Goal: Find specific page/section: Find specific page/section

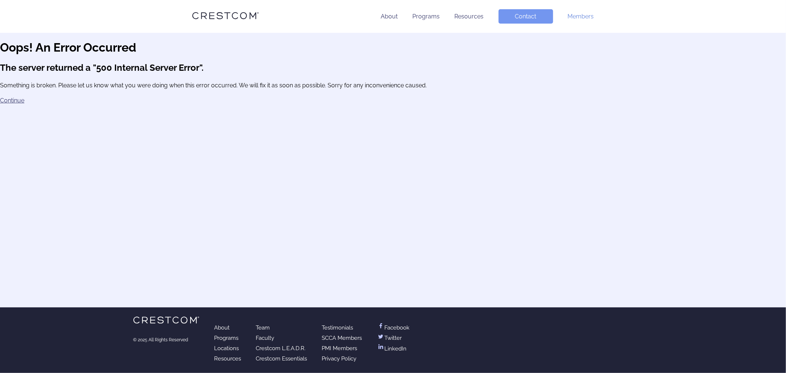
click at [584, 18] on link "Members" at bounding box center [581, 16] width 26 height 7
